Goal: Task Accomplishment & Management: Complete application form

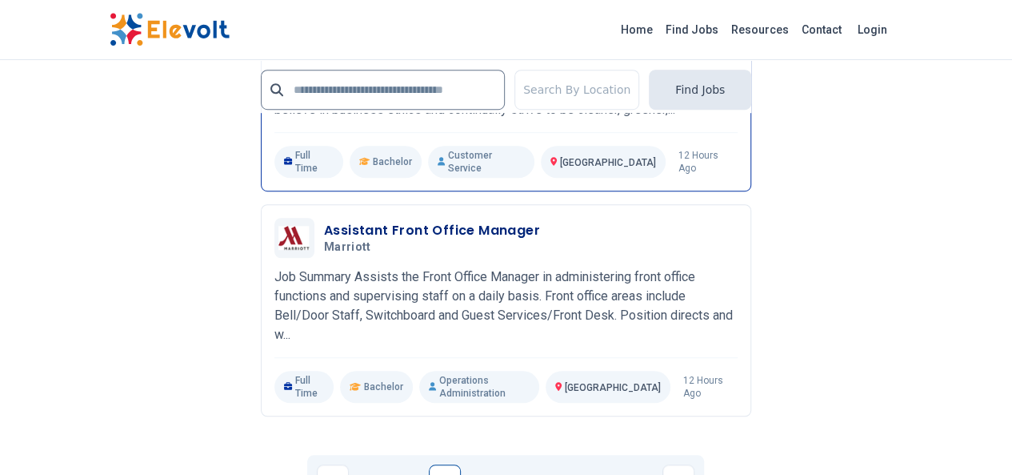
scroll to position [3521, 0]
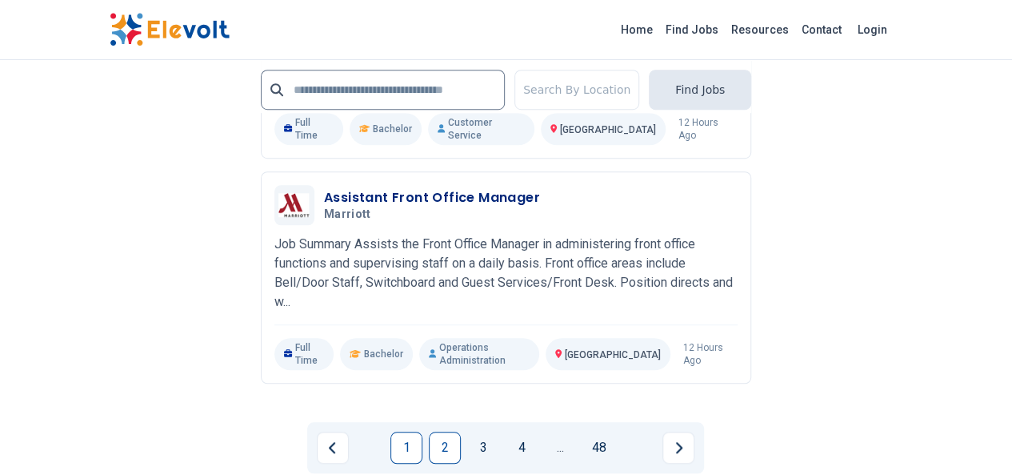
click at [399, 431] on link "1" at bounding box center [407, 447] width 32 height 32
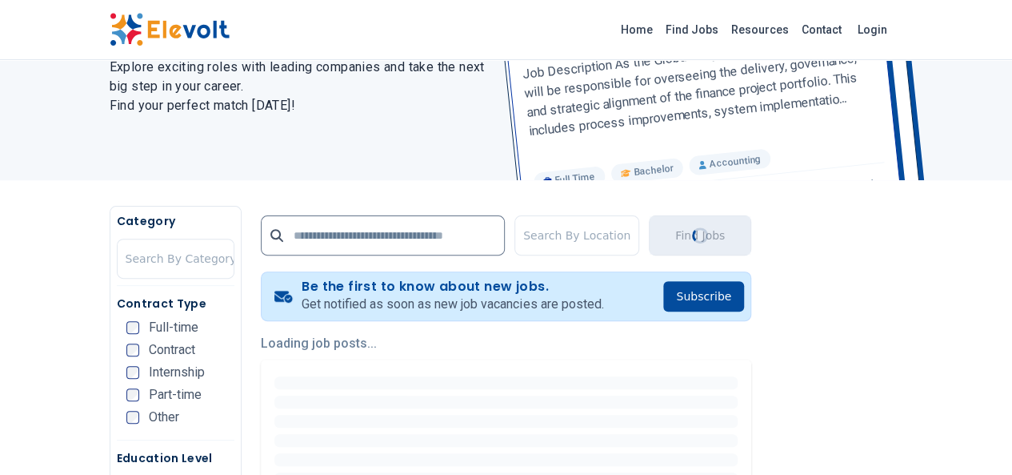
scroll to position [240, 0]
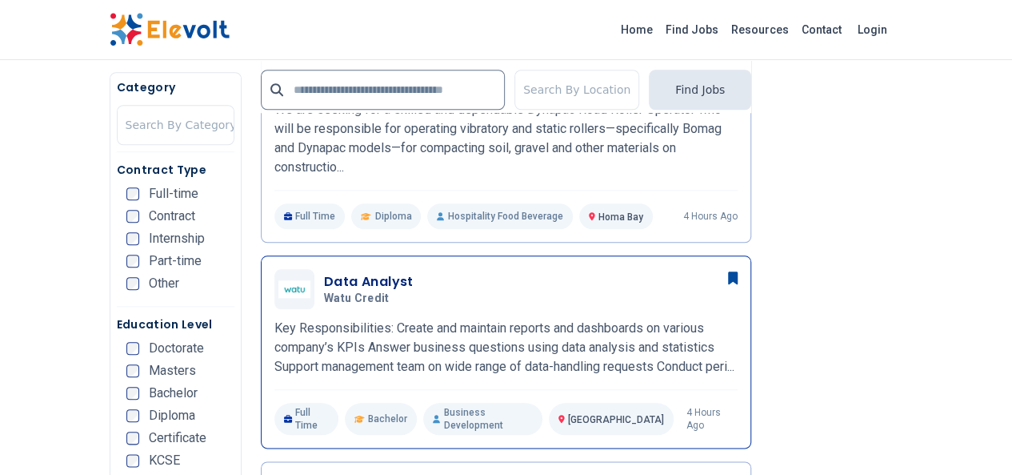
scroll to position [720, 0]
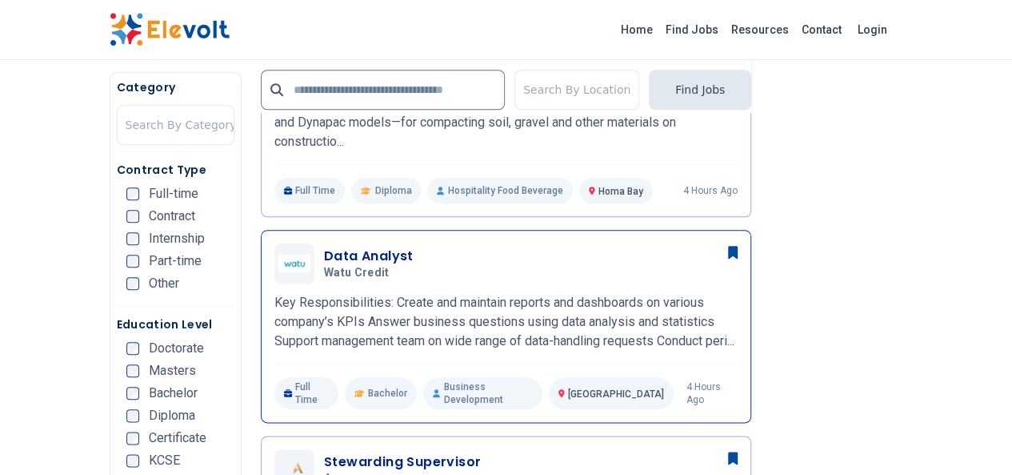
click at [324, 266] on span "Watu Credit" at bounding box center [357, 273] width 66 height 14
click at [324, 246] on h3 "Data Analyst" at bounding box center [369, 255] width 90 height 19
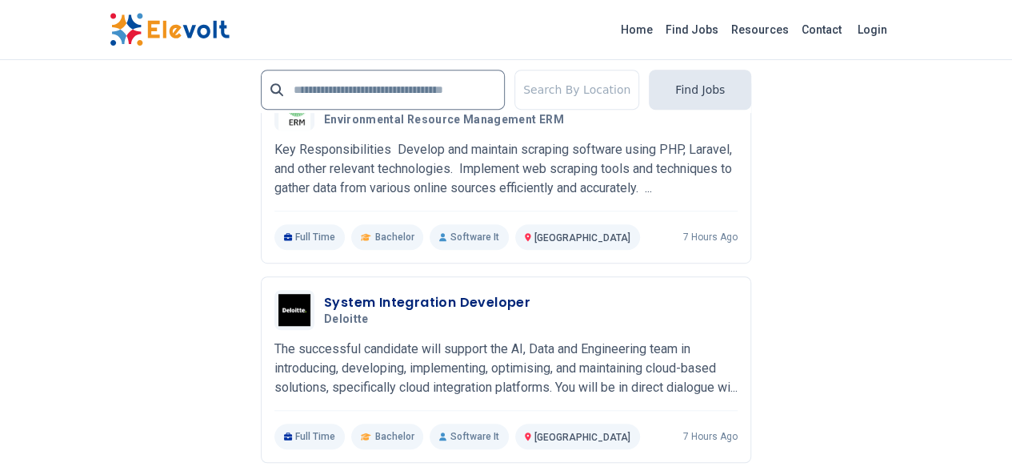
scroll to position [3521, 0]
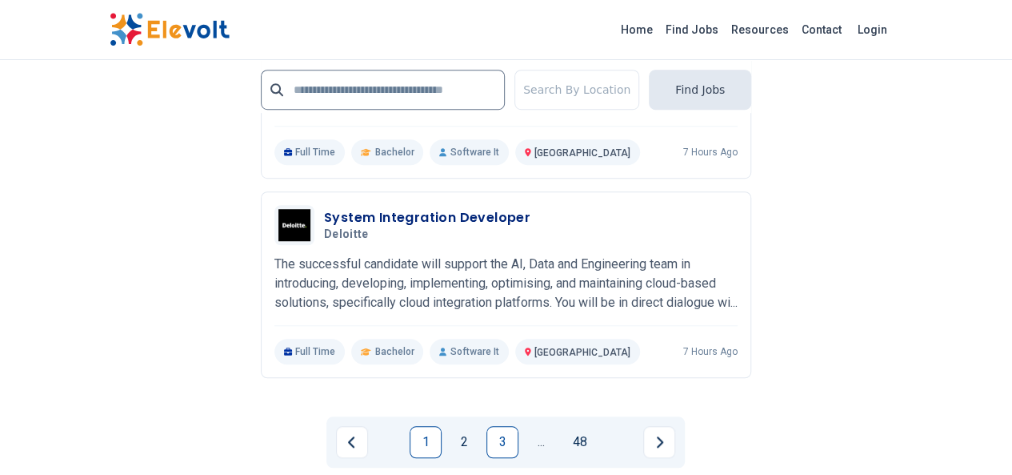
click at [498, 426] on link "3" at bounding box center [503, 442] width 32 height 32
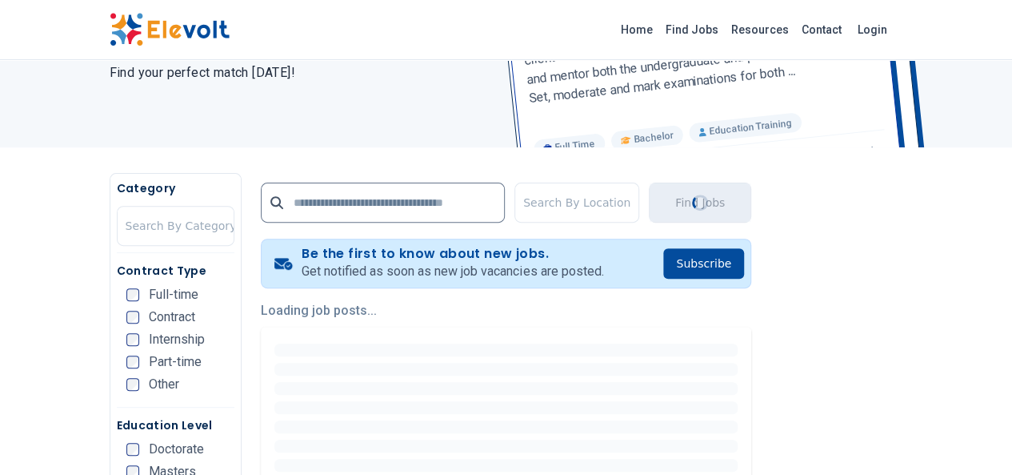
scroll to position [240, 0]
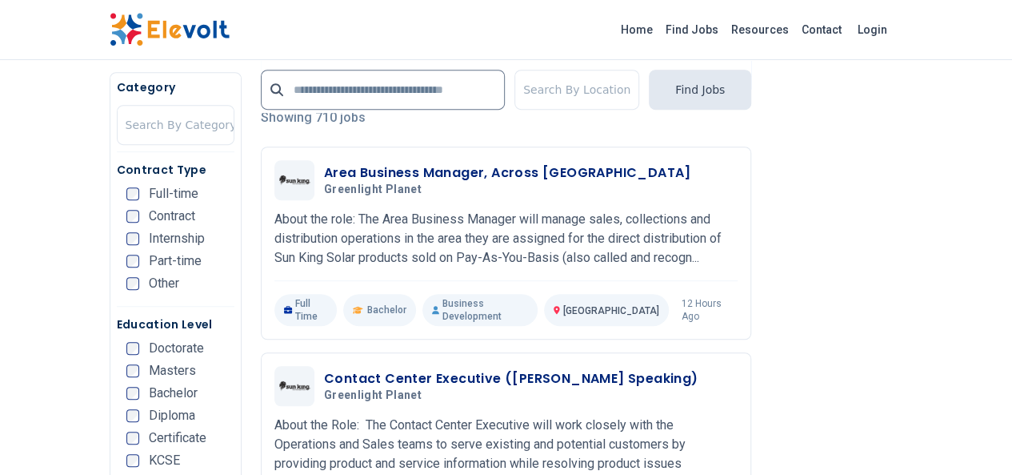
scroll to position [400, 0]
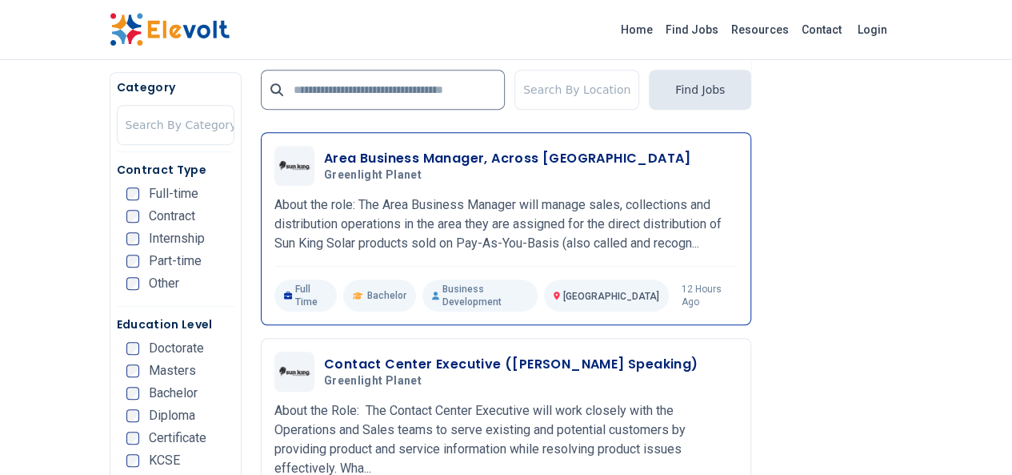
click at [351, 158] on h3 "Area Business Manager, Across [GEOGRAPHIC_DATA]" at bounding box center [507, 158] width 367 height 19
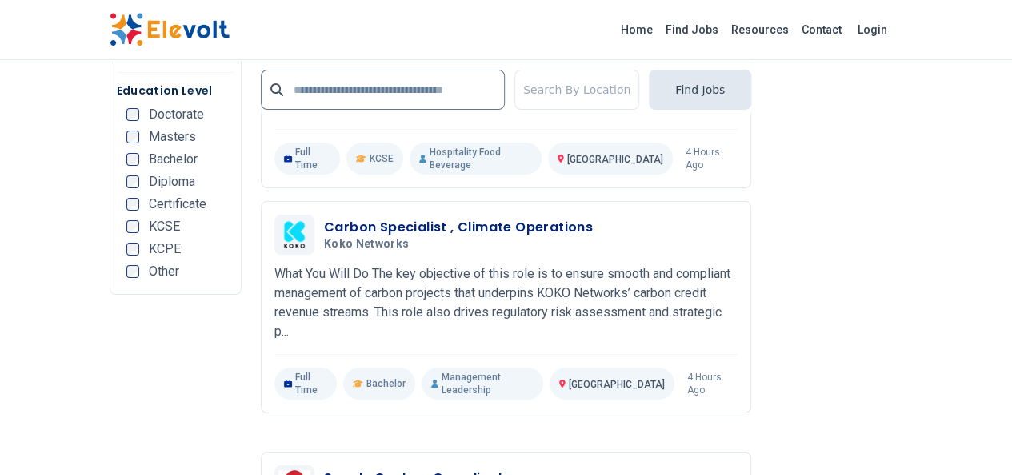
scroll to position [2961, 0]
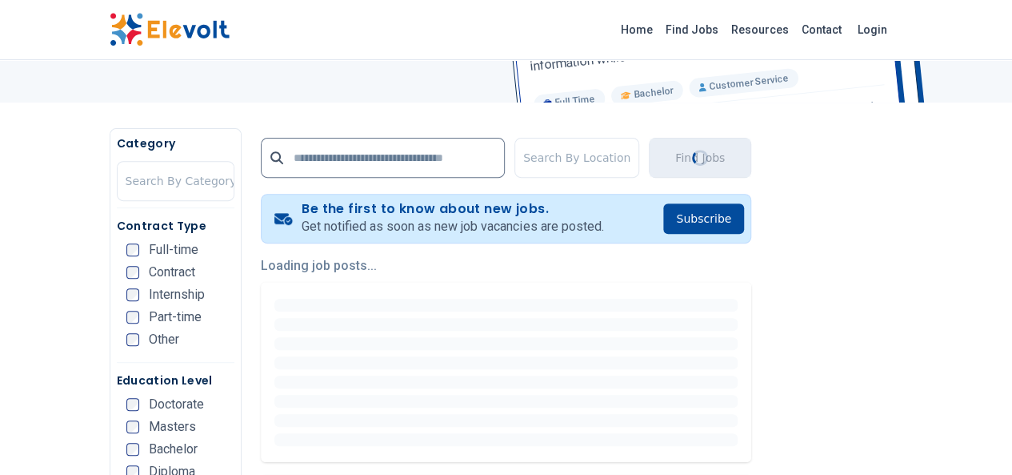
scroll to position [240, 0]
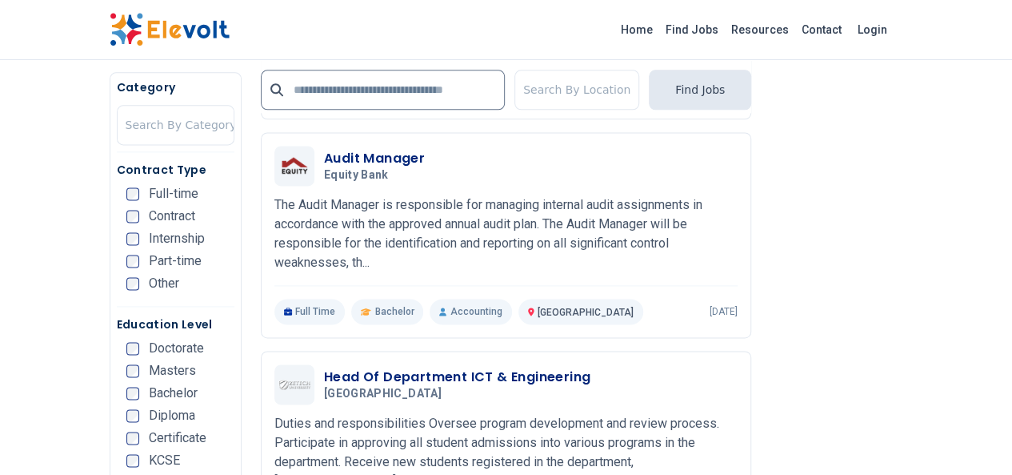
scroll to position [1040, 0]
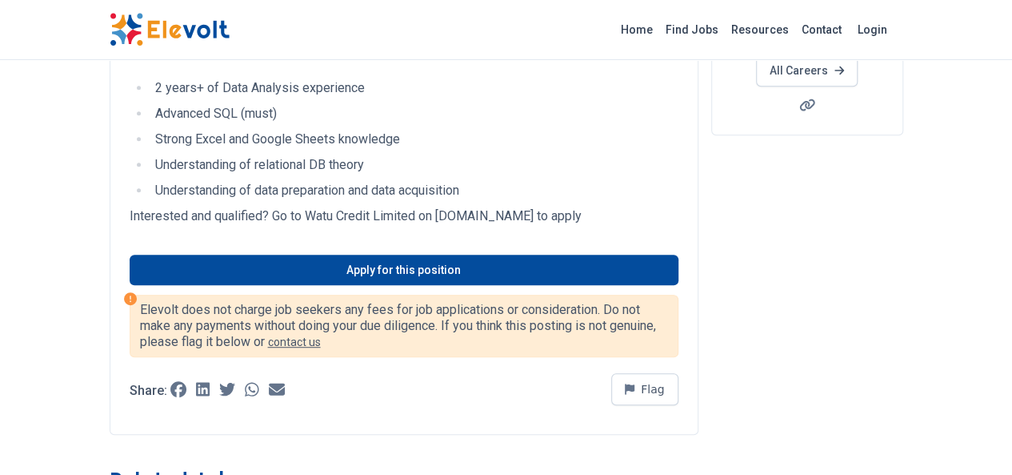
scroll to position [400, 0]
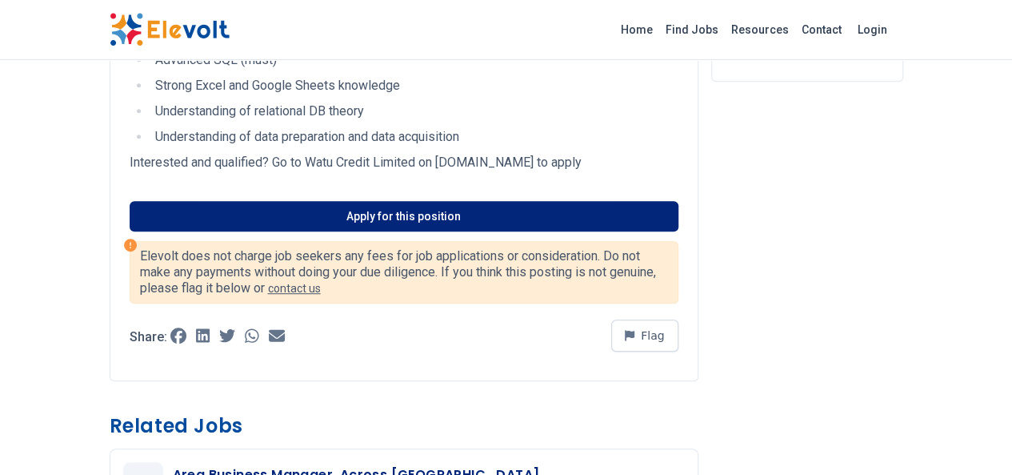
click at [365, 220] on link "Apply for this position" at bounding box center [404, 216] width 549 height 30
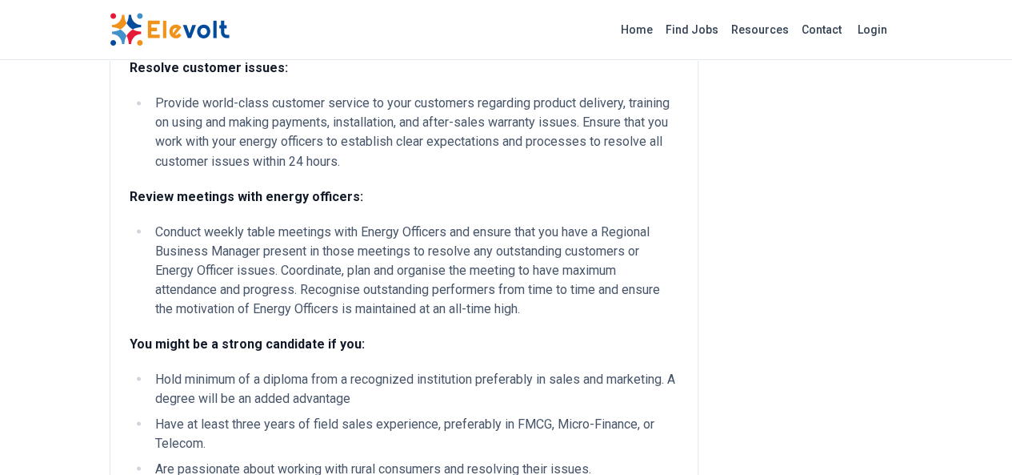
scroll to position [1361, 0]
